Goal: Task Accomplishment & Management: Use online tool/utility

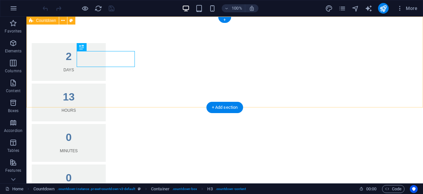
click at [44, 51] on div "2 Days 13 Hours 0 Minutes 0 Seconds" at bounding box center [224, 123] width 397 height 212
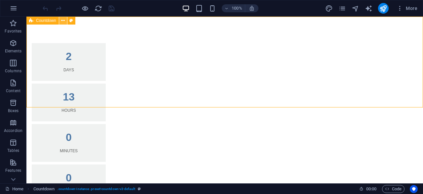
click at [63, 22] on icon at bounding box center [63, 20] width 4 height 7
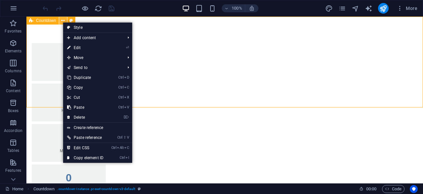
click at [63, 22] on icon at bounding box center [63, 20] width 4 height 7
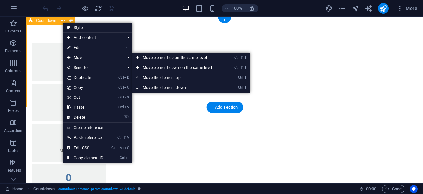
click at [403, 91] on div "2 Days 13 Hours 0 Minutes 0 Seconds" at bounding box center [224, 123] width 397 height 212
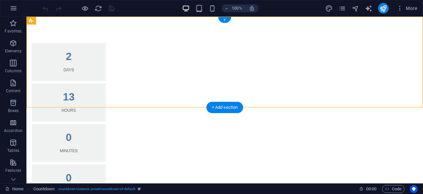
drag, startPoint x: 403, startPoint y: 91, endPoint x: 71, endPoint y: 46, distance: 335.2
click at [71, 46] on div "2 Days 13 Hours 0 Minutes 0 Seconds" at bounding box center [224, 123] width 397 height 212
select select "timer"
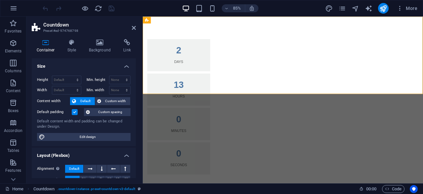
click at [131, 29] on header "Countdown Preset #ed-974768798" at bounding box center [84, 25] width 104 height 17
click at [134, 27] on icon at bounding box center [134, 27] width 4 height 5
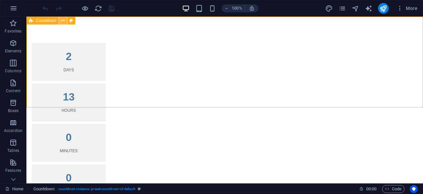
click at [65, 23] on icon at bounding box center [63, 20] width 4 height 7
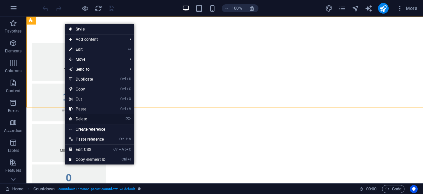
click at [73, 117] on link "⌦ Delete" at bounding box center [87, 119] width 44 height 10
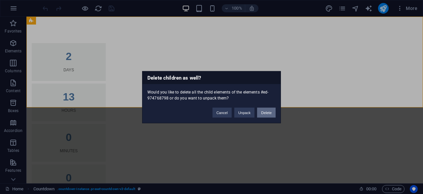
click at [268, 110] on button "Delete" at bounding box center [266, 112] width 19 height 10
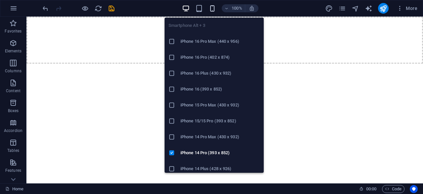
click at [216, 6] on icon "button" at bounding box center [213, 9] width 8 height 8
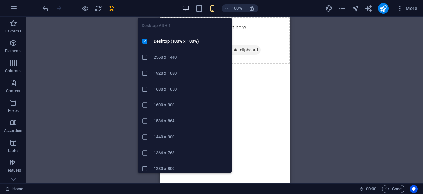
click at [185, 8] on icon "button" at bounding box center [186, 9] width 8 height 8
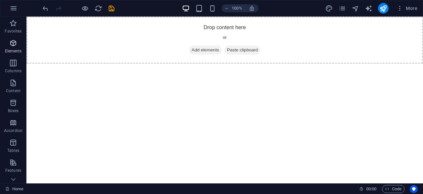
click at [14, 48] on span "Elements" at bounding box center [13, 47] width 26 height 16
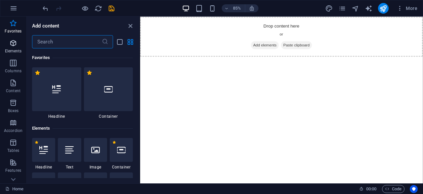
click at [17, 50] on p "Elements" at bounding box center [13, 50] width 17 height 5
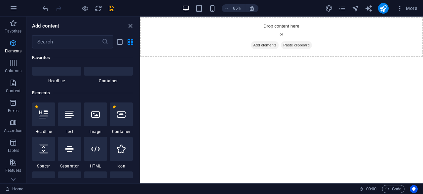
scroll to position [70, 0]
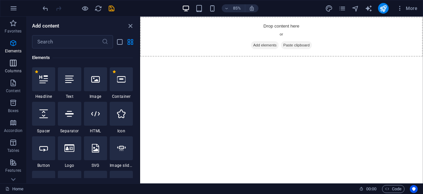
click at [13, 66] on icon "button" at bounding box center [13, 63] width 8 height 8
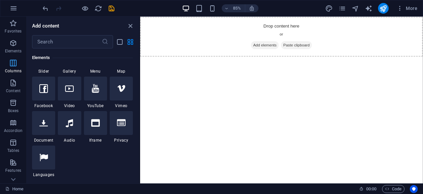
scroll to position [328, 0]
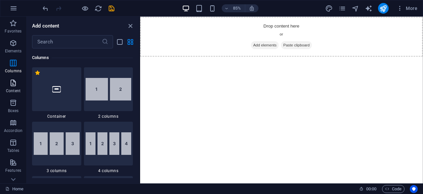
click at [15, 89] on p "Content" at bounding box center [13, 90] width 15 height 5
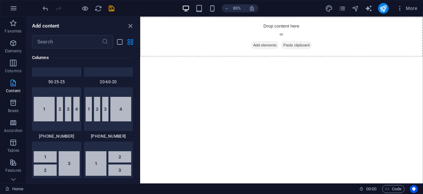
scroll to position [1157, 0]
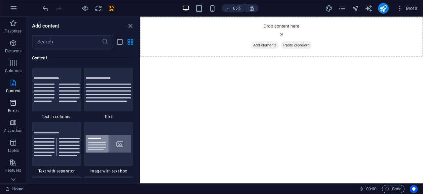
click at [15, 102] on icon "button" at bounding box center [13, 103] width 8 height 8
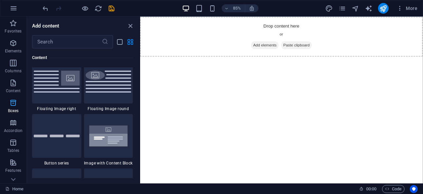
scroll to position [1825, 0]
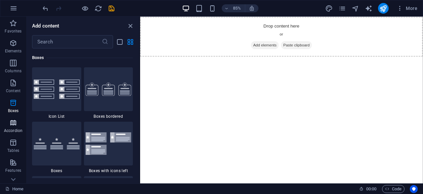
click at [12, 121] on icon "button" at bounding box center [13, 122] width 8 height 8
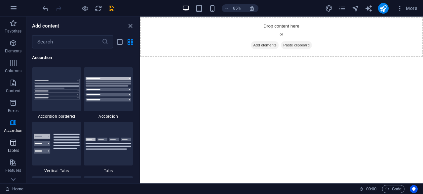
click at [12, 141] on icon "button" at bounding box center [13, 142] width 8 height 8
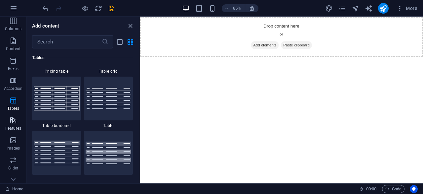
scroll to position [66, 0]
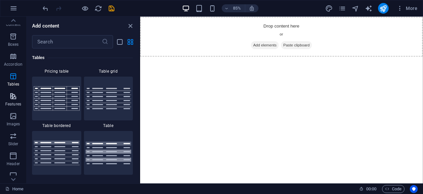
click at [16, 95] on icon "button" at bounding box center [13, 96] width 8 height 8
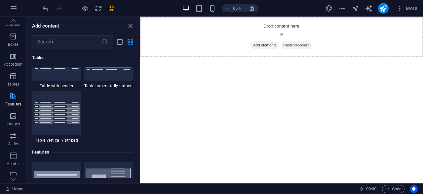
scroll to position [2579, 0]
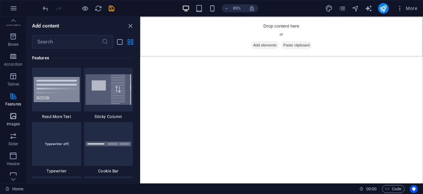
click at [16, 113] on icon "button" at bounding box center [13, 116] width 8 height 8
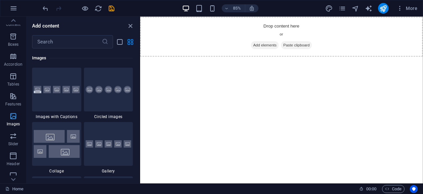
scroll to position [3355, 0]
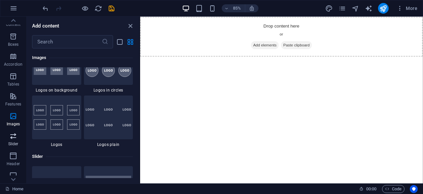
click at [8, 137] on span "Slider" at bounding box center [13, 140] width 26 height 16
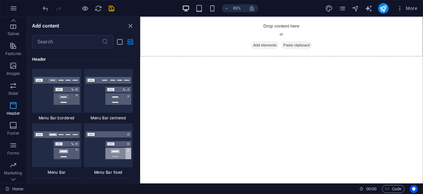
scroll to position [131, 0]
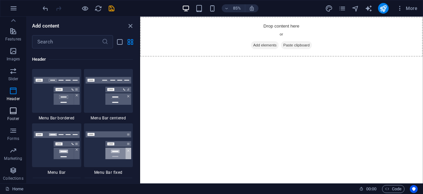
click at [11, 116] on p "Footer" at bounding box center [13, 118] width 12 height 5
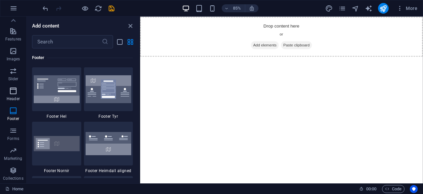
click at [17, 94] on icon "button" at bounding box center [13, 91] width 8 height 8
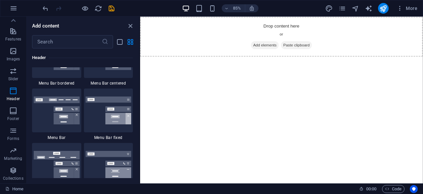
scroll to position [3984, 0]
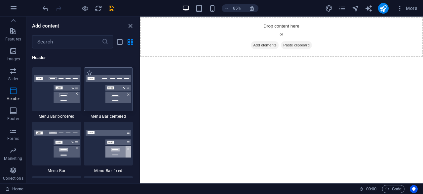
click at [114, 102] on img at bounding box center [109, 89] width 46 height 28
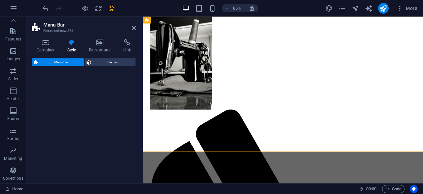
select select "rem"
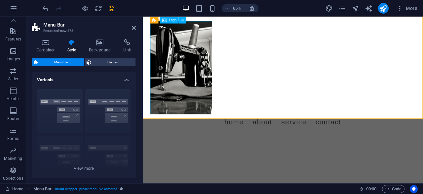
click at [189, 53] on div at bounding box center [308, 76] width 312 height 109
click at [182, 21] on icon at bounding box center [182, 20] width 3 height 6
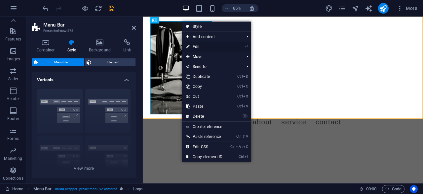
click at [222, 46] on link "⏎ Edit" at bounding box center [204, 47] width 44 height 10
select select "px"
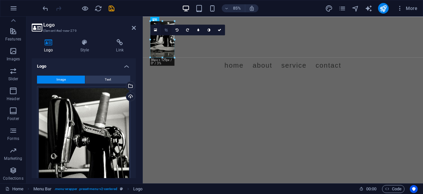
drag, startPoint x: 211, startPoint y: 113, endPoint x: 167, endPoint y: 34, distance: 90.7
type input "86"
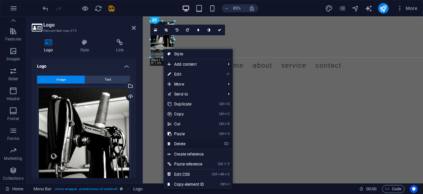
click at [197, 142] on link "⌦ Delete" at bounding box center [186, 144] width 44 height 10
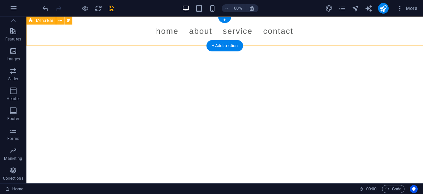
click at [51, 33] on div "Menu Home About Service Contact" at bounding box center [224, 31] width 397 height 29
select select "rem"
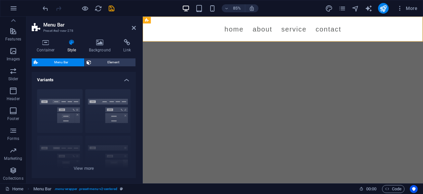
click at [51, 33] on h3 "Preset #ed-new-278" at bounding box center [82, 31] width 79 height 6
click at [47, 45] on h4 "Container" at bounding box center [47, 46] width 31 height 14
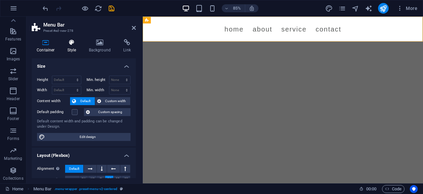
click at [79, 46] on h4 "Style" at bounding box center [74, 46] width 22 height 14
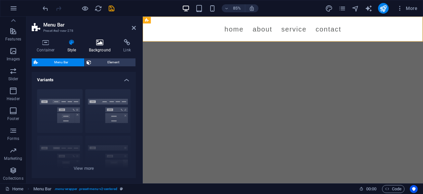
click at [104, 47] on h4 "Background" at bounding box center [101, 46] width 35 height 14
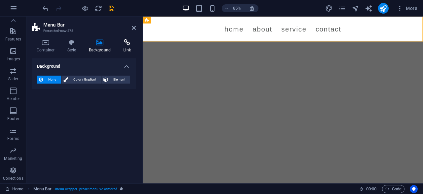
click at [125, 46] on h4 "Link" at bounding box center [127, 46] width 18 height 14
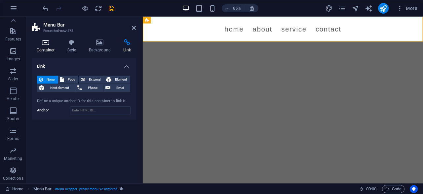
click at [51, 46] on h4 "Container" at bounding box center [47, 46] width 31 height 14
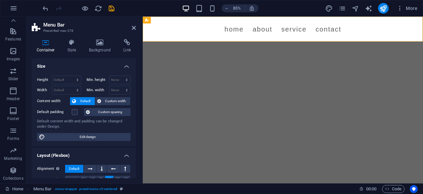
click at [136, 28] on aside "Menu Bar Preset #ed-new-278 Container Style Background Link Size Height Default…" at bounding box center [84, 100] width 116 height 166
click at [133, 28] on icon at bounding box center [134, 27] width 4 height 5
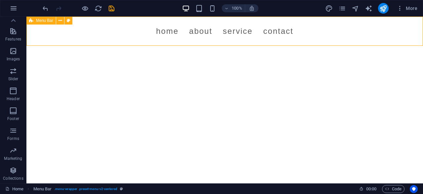
click at [33, 19] on icon at bounding box center [31, 21] width 4 height 8
click at [62, 20] on icon at bounding box center [61, 20] width 4 height 7
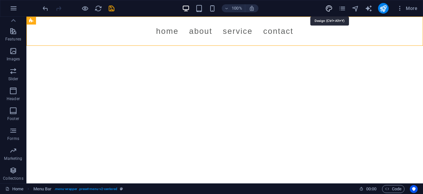
click at [332, 8] on icon "design" at bounding box center [330, 9] width 8 height 8
select select "px"
select select "400"
select select "px"
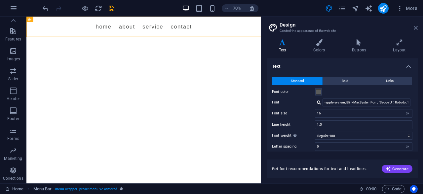
click at [416, 27] on icon at bounding box center [416, 27] width 4 height 5
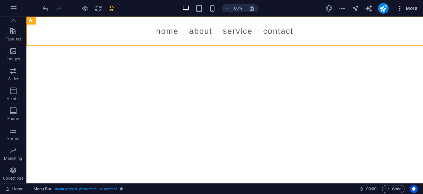
click at [411, 11] on span "More" at bounding box center [407, 8] width 21 height 7
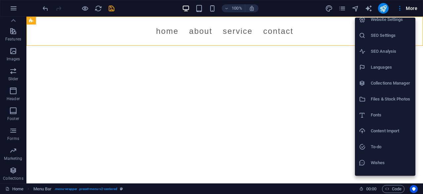
scroll to position [0, 0]
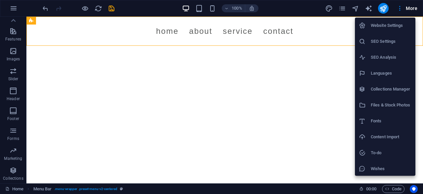
click at [339, 10] on div at bounding box center [211, 97] width 423 height 194
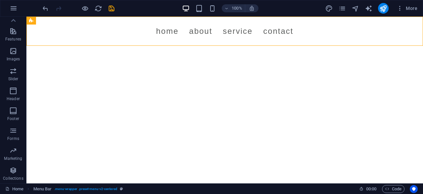
click at [345, 9] on icon "pages" at bounding box center [343, 9] width 8 height 8
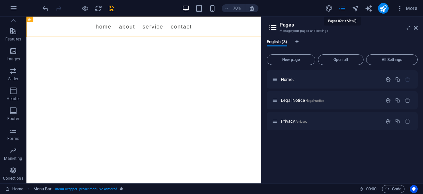
click at [345, 9] on icon "pages" at bounding box center [343, 9] width 8 height 8
click at [12, 17] on icon at bounding box center [13, 20] width 9 height 9
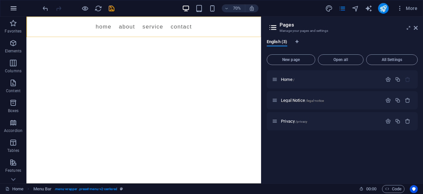
click at [15, 2] on button "button" at bounding box center [14, 8] width 16 height 16
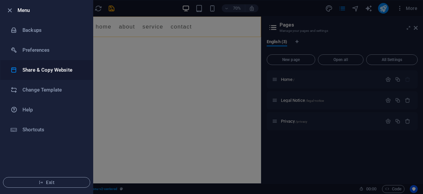
click at [68, 76] on li "Share & Copy Website" at bounding box center [46, 70] width 93 height 20
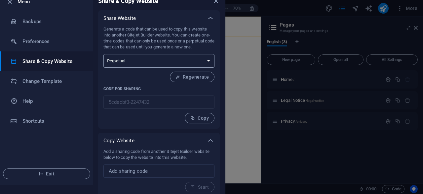
scroll to position [12, 0]
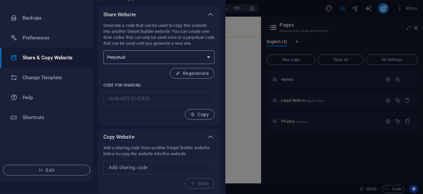
click at [165, 61] on select "One-time Perpetual" at bounding box center [159, 57] width 111 height 14
click at [170, 54] on select "One-time Perpetual" at bounding box center [159, 57] width 111 height 14
click at [151, 107] on div "Generate a code that can be used to copy this website into another Sitejet Buil…" at bounding box center [159, 70] width 111 height 97
click at [151, 164] on input "text" at bounding box center [159, 166] width 111 height 13
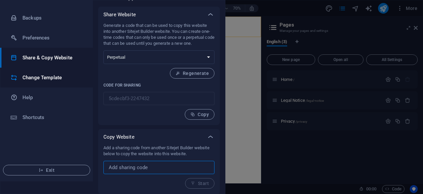
click at [44, 73] on h6 "Change Template" at bounding box center [52, 77] width 61 height 8
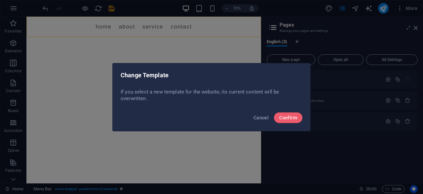
scroll to position [0, 0]
click at [290, 119] on span "Confirm" at bounding box center [289, 117] width 18 height 5
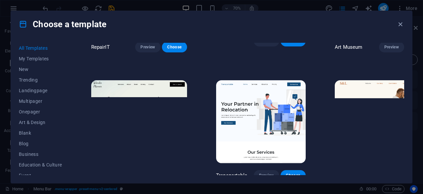
scroll to position [298, 0]
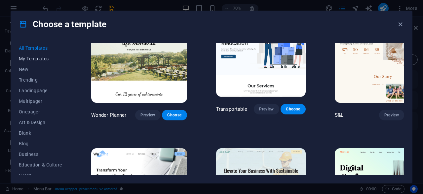
click at [32, 58] on span "My Templates" at bounding box center [40, 58] width 43 height 5
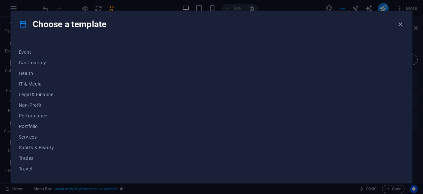
scroll to position [132, 0]
click at [34, 117] on span "Portfolio" at bounding box center [40, 116] width 43 height 5
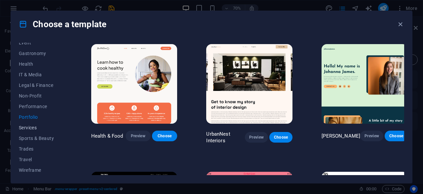
click at [31, 127] on span "Services" at bounding box center [40, 127] width 43 height 5
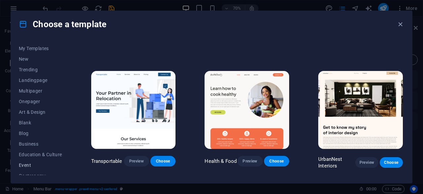
scroll to position [0, 0]
click at [26, 155] on span "Business" at bounding box center [40, 153] width 43 height 5
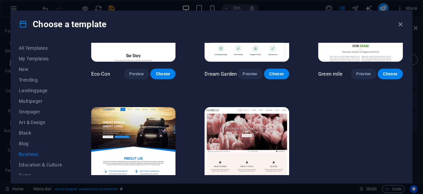
scroll to position [89, 0]
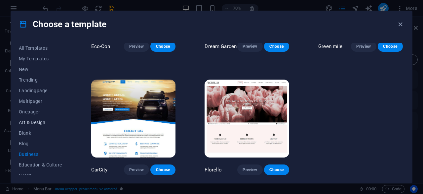
click at [26, 124] on span "Art & Design" at bounding box center [40, 121] width 43 height 5
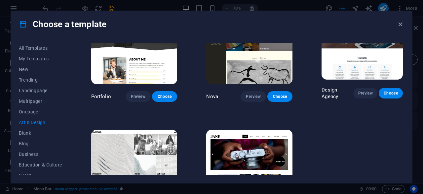
scroll to position [420, 0]
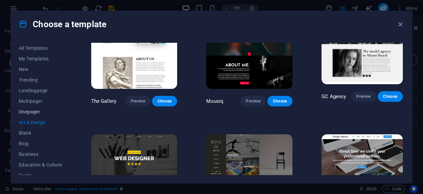
click at [27, 112] on span "Onepager" at bounding box center [40, 111] width 43 height 5
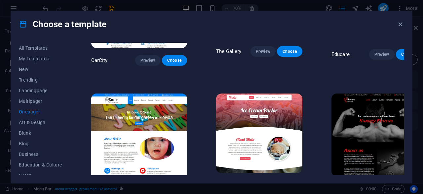
scroll to position [1688, 0]
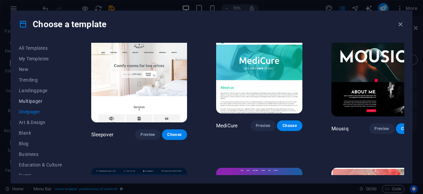
click at [42, 103] on span "Multipager" at bounding box center [40, 100] width 43 height 5
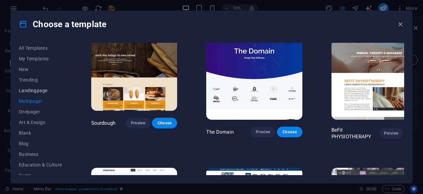
click at [42, 89] on span "Landingpage" at bounding box center [40, 90] width 43 height 5
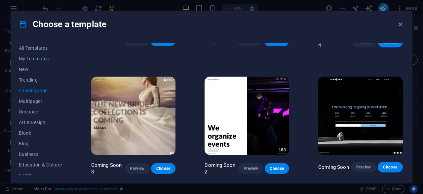
scroll to position [949, 0]
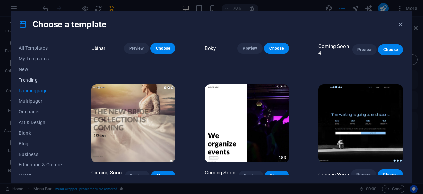
click at [38, 80] on span "Trending" at bounding box center [40, 79] width 43 height 5
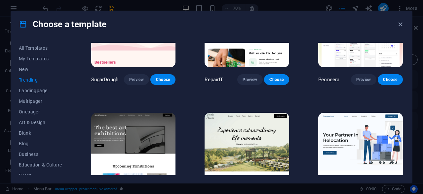
scroll to position [0, 0]
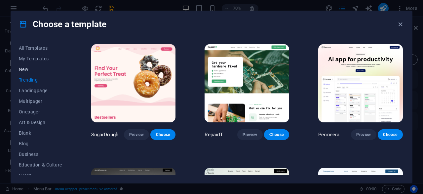
click at [25, 70] on span "New" at bounding box center [40, 69] width 43 height 5
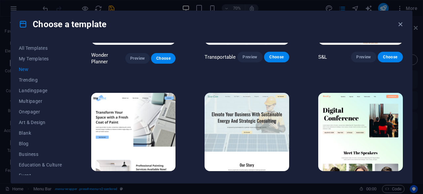
scroll to position [459, 0]
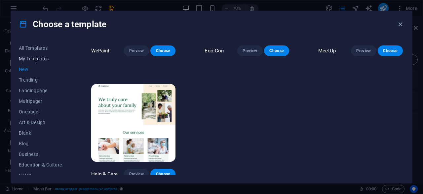
click at [40, 58] on span "My Templates" at bounding box center [40, 58] width 43 height 5
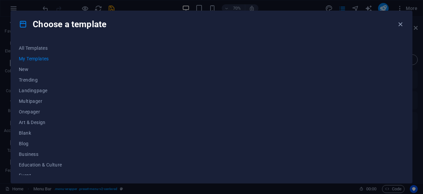
scroll to position [0, 0]
click at [40, 47] on span "All Templates" at bounding box center [40, 47] width 43 height 5
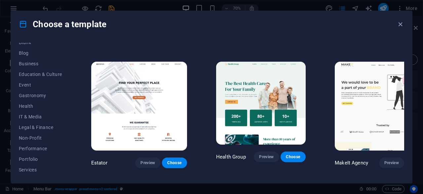
scroll to position [132, 0]
click at [27, 109] on button "Performance" at bounding box center [40, 106] width 43 height 11
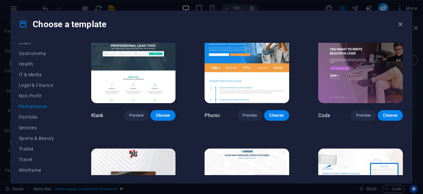
scroll to position [0, 0]
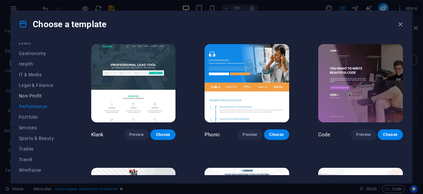
click at [35, 97] on span "Non-Profit" at bounding box center [40, 95] width 43 height 5
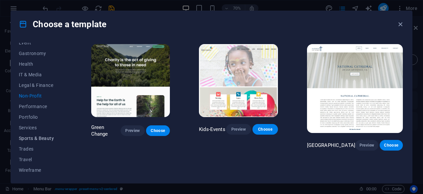
click at [32, 133] on button "Sports & Beauty" at bounding box center [40, 138] width 43 height 11
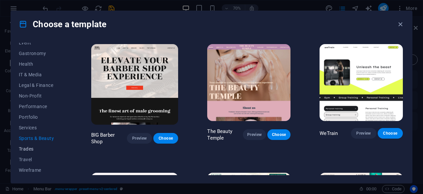
click at [30, 146] on span "Trades" at bounding box center [40, 148] width 43 height 5
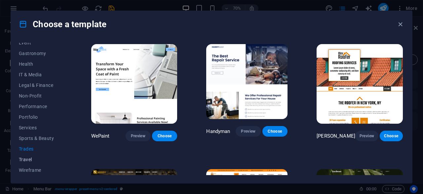
click at [27, 155] on button "Travel" at bounding box center [40, 159] width 43 height 11
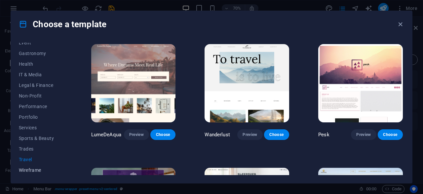
click at [32, 167] on span "Wireframe" at bounding box center [40, 169] width 43 height 5
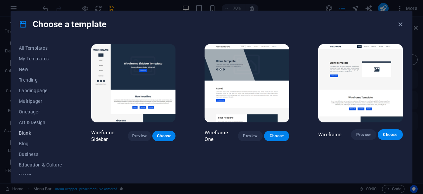
click at [30, 136] on button "Blank" at bounding box center [40, 132] width 43 height 11
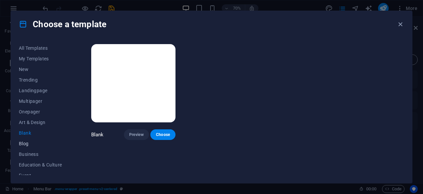
click at [27, 144] on span "Blog" at bounding box center [40, 143] width 43 height 5
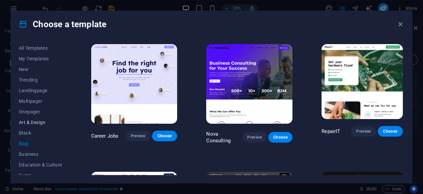
click at [29, 122] on span "Art & Design" at bounding box center [40, 121] width 43 height 5
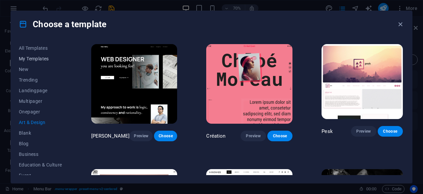
click at [31, 58] on span "My Templates" at bounding box center [40, 58] width 43 height 5
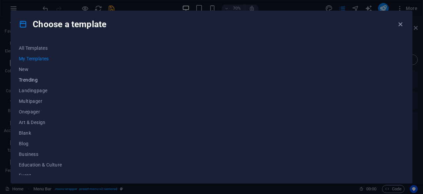
click at [30, 77] on span "Trending" at bounding box center [40, 79] width 43 height 5
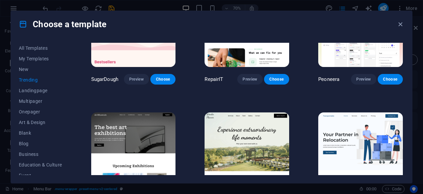
scroll to position [55, 0]
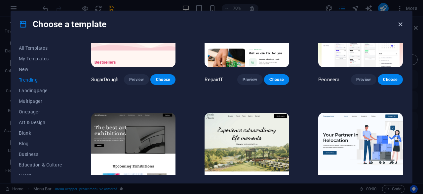
click at [402, 27] on icon "button" at bounding box center [401, 25] width 8 height 8
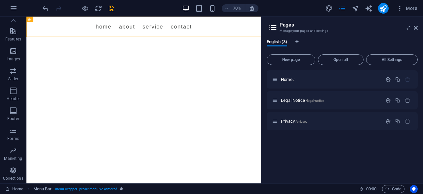
scroll to position [0, 0]
